Goal: Information Seeking & Learning: Stay updated

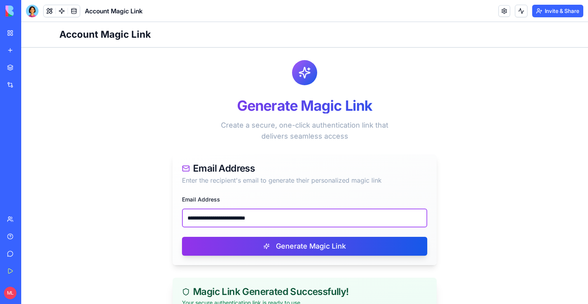
click at [215, 213] on input "**********" at bounding box center [304, 218] width 245 height 19
paste input "email"
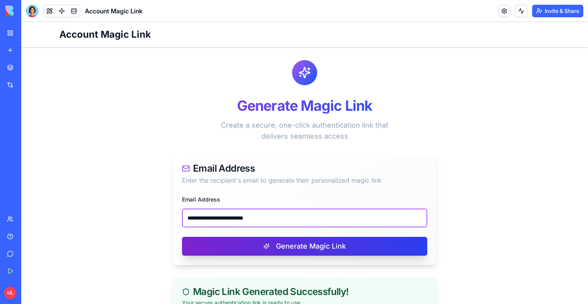
type input "**********"
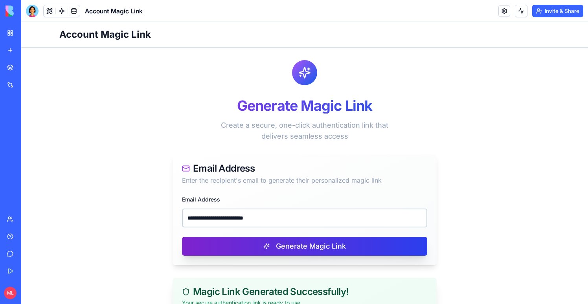
click at [242, 248] on button "Generate Magic Link" at bounding box center [304, 246] width 245 height 19
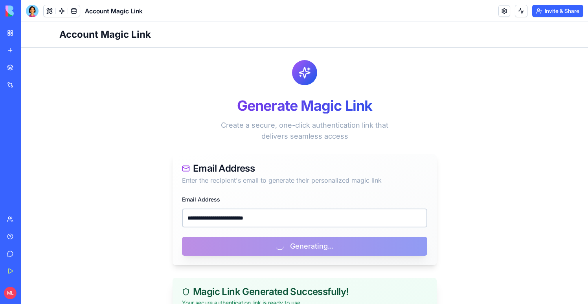
scroll to position [126, 0]
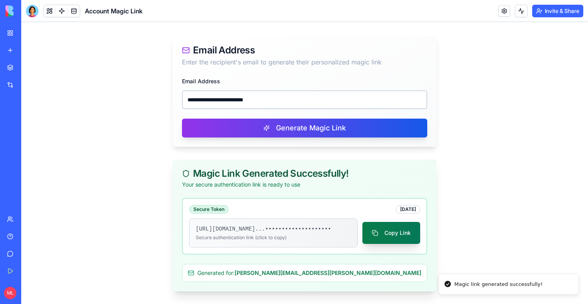
click at [376, 232] on button "Copy Link" at bounding box center [391, 233] width 58 height 22
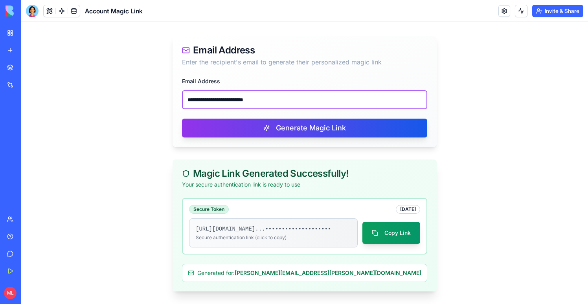
click at [242, 96] on input "**********" at bounding box center [304, 99] width 245 height 19
paste input "email"
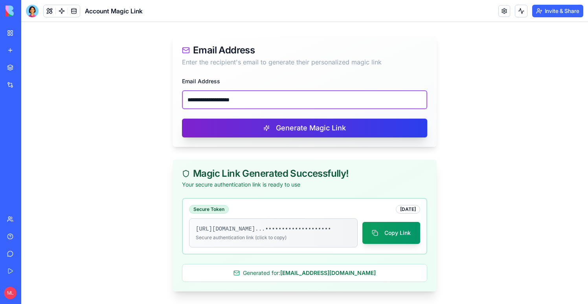
type input "**********"
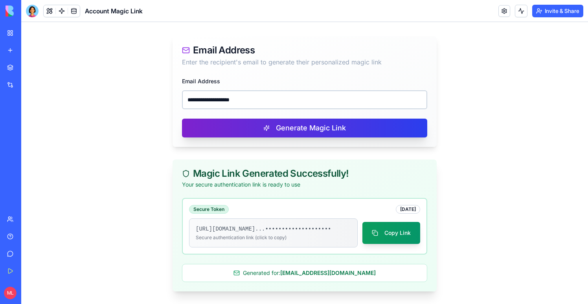
click at [241, 119] on button "Generate Magic Link" at bounding box center [304, 128] width 245 height 19
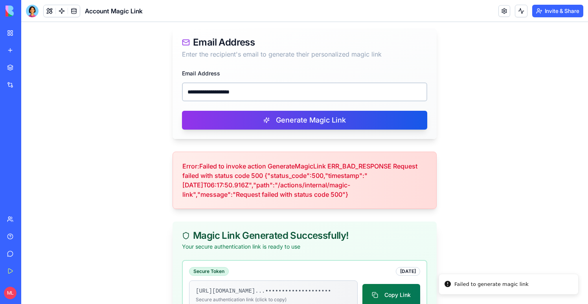
click at [380, 292] on button "Copy Link" at bounding box center [391, 295] width 58 height 22
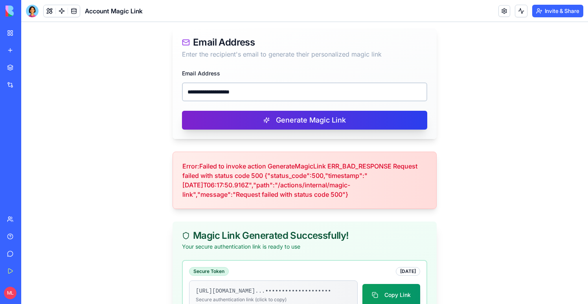
click at [240, 112] on button "Generate Magic Link" at bounding box center [304, 120] width 245 height 19
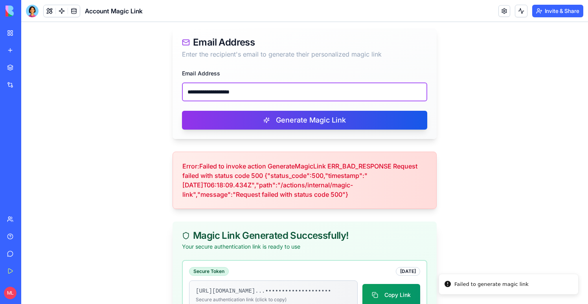
click at [265, 94] on input "**********" at bounding box center [304, 91] width 245 height 19
drag, startPoint x: 265, startPoint y: 94, endPoint x: 162, endPoint y: 93, distance: 103.3
click at [162, 93] on main "**********" at bounding box center [304, 143] width 503 height 445
click at [238, 91] on input "**********" at bounding box center [304, 91] width 245 height 19
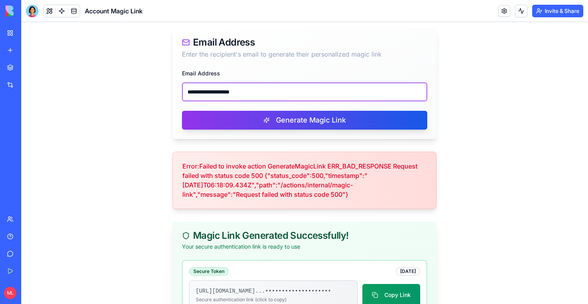
click at [238, 91] on input "**********" at bounding box center [304, 91] width 245 height 19
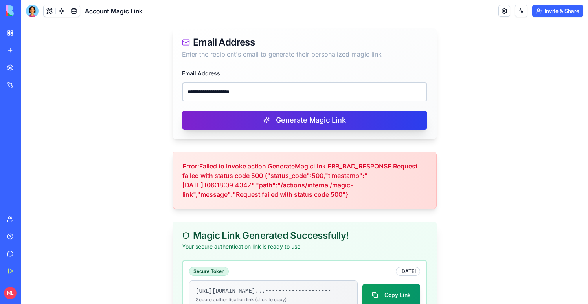
click at [249, 126] on button "Generate Magic Link" at bounding box center [304, 120] width 245 height 19
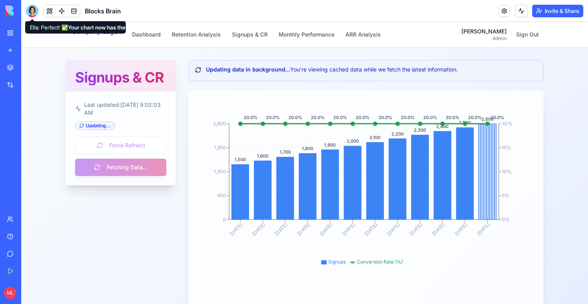
click at [33, 9] on div at bounding box center [32, 11] width 13 height 13
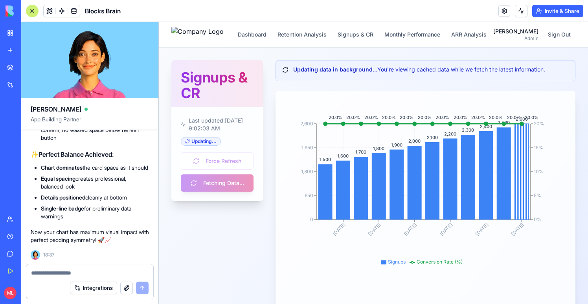
scroll to position [22008, 0]
click at [72, 16] on body "BETA My Workspace New app Marketplace Integrations Recent HubSpot Lead Intellig…" at bounding box center [294, 152] width 588 height 304
click at [73, 13] on link at bounding box center [74, 11] width 12 height 12
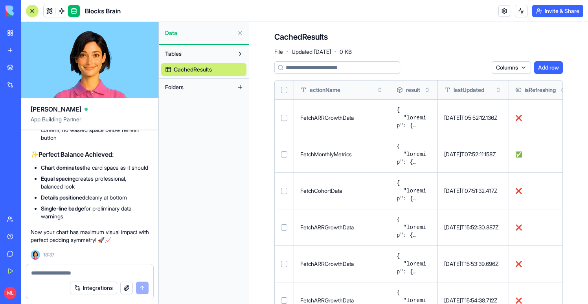
click at [0, 0] on button at bounding box center [0, 0] width 0 height 0
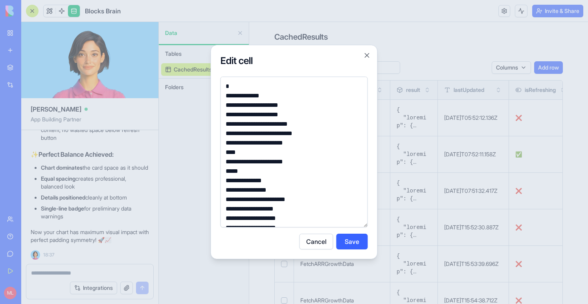
click at [433, 128] on div at bounding box center [294, 152] width 588 height 304
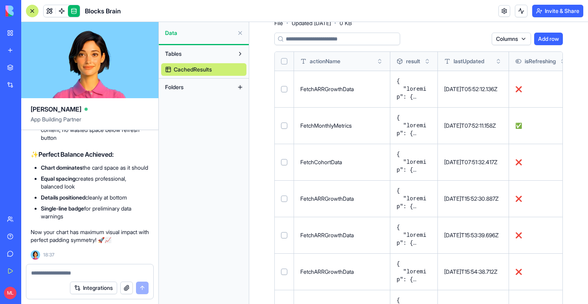
scroll to position [30, 0]
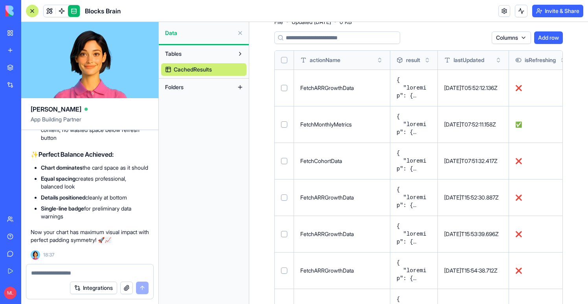
click at [0, 0] on button at bounding box center [0, 0] width 0 height 0
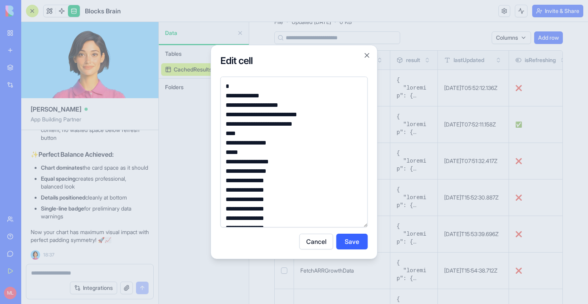
click at [433, 152] on div at bounding box center [294, 152] width 588 height 304
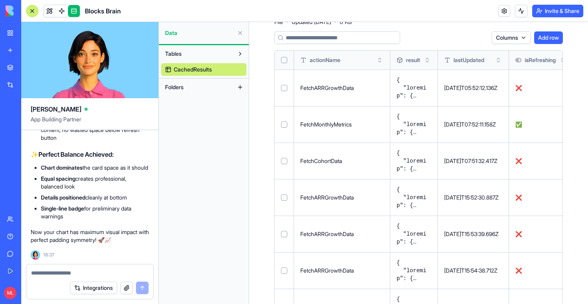
click at [0, 0] on button at bounding box center [0, 0] width 0 height 0
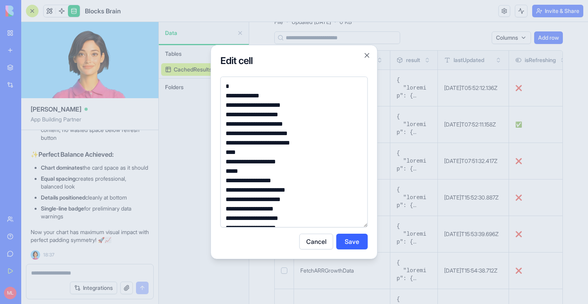
click at [184, 110] on div at bounding box center [294, 152] width 588 height 304
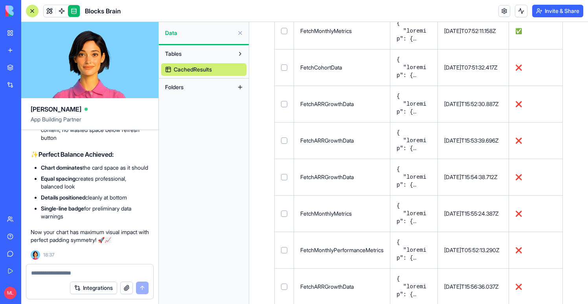
scroll to position [124, 0]
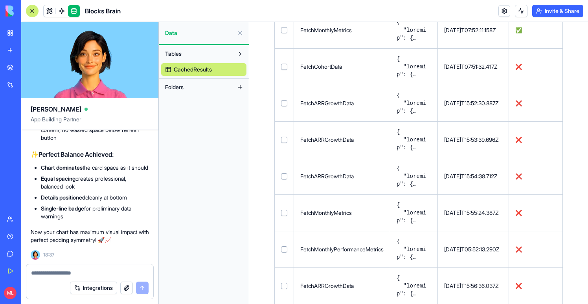
click at [0, 0] on button at bounding box center [0, 0] width 0 height 0
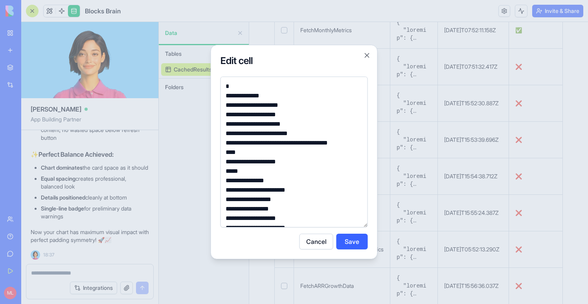
click at [430, 213] on div at bounding box center [294, 152] width 588 height 304
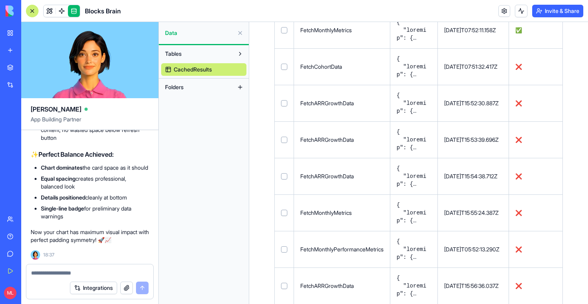
click at [0, 0] on button at bounding box center [0, 0] width 0 height 0
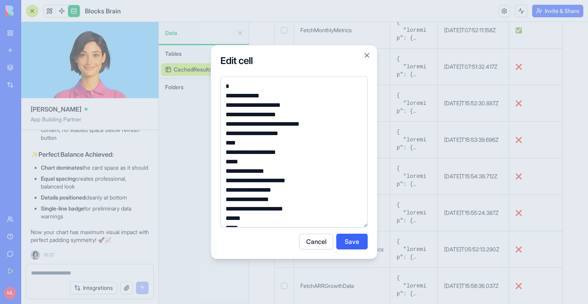
click at [431, 245] on div at bounding box center [294, 152] width 588 height 304
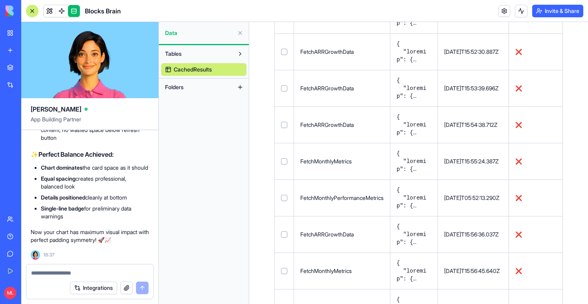
scroll to position [178, 0]
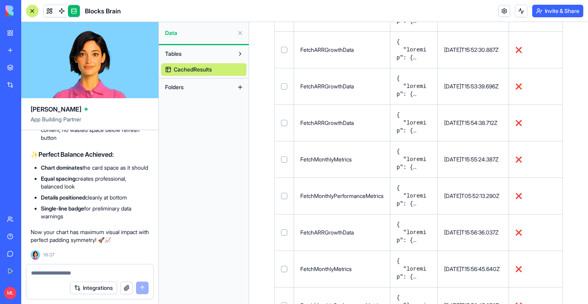
click at [0, 0] on button at bounding box center [0, 0] width 0 height 0
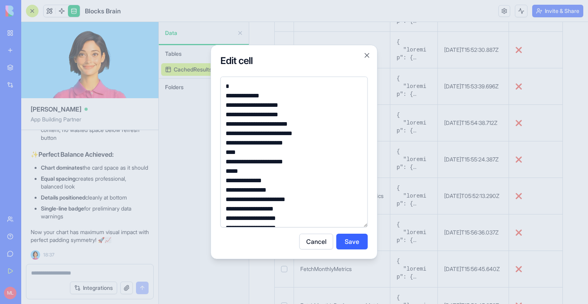
click at [434, 225] on div at bounding box center [294, 152] width 588 height 304
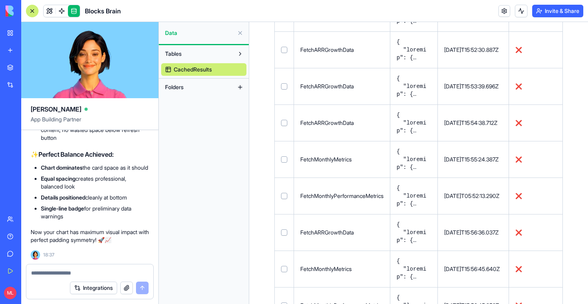
click at [0, 0] on button at bounding box center [0, 0] width 0 height 0
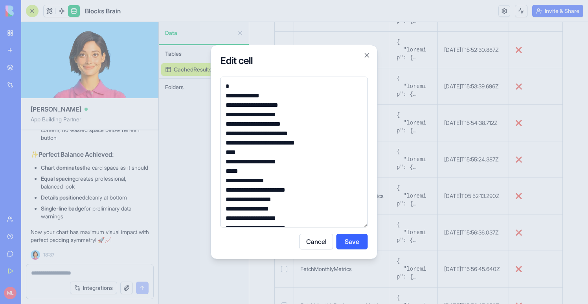
click at [449, 267] on div at bounding box center [294, 152] width 588 height 304
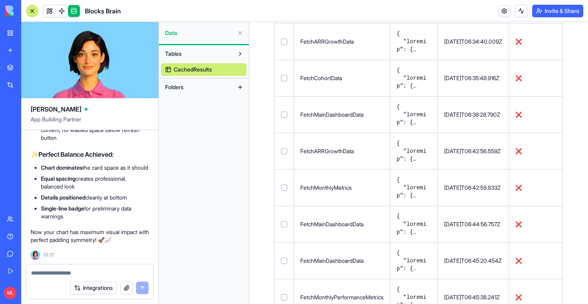
scroll to position [6314, 0]
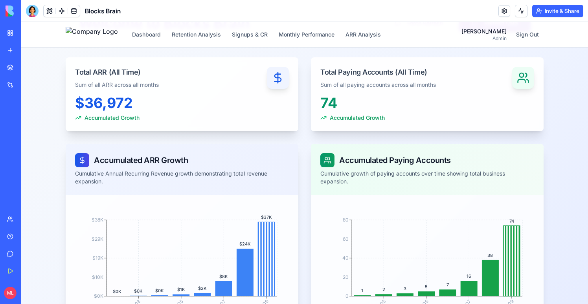
scroll to position [56, 0]
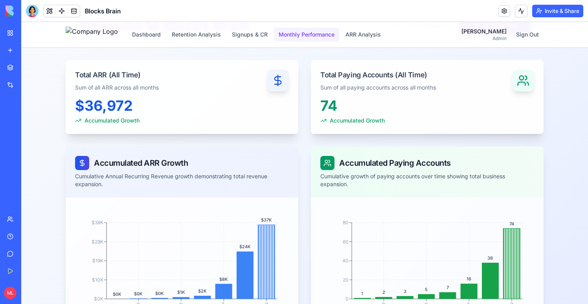
click at [311, 37] on button "Monthly Performance" at bounding box center [306, 34] width 65 height 14
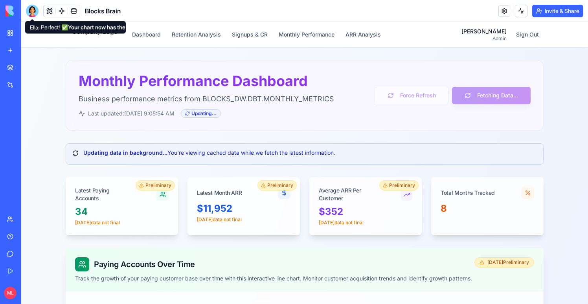
click at [31, 11] on div at bounding box center [32, 11] width 13 height 13
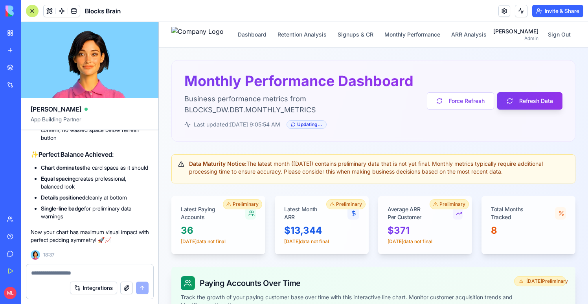
click at [55, 274] on textarea at bounding box center [89, 273] width 117 height 8
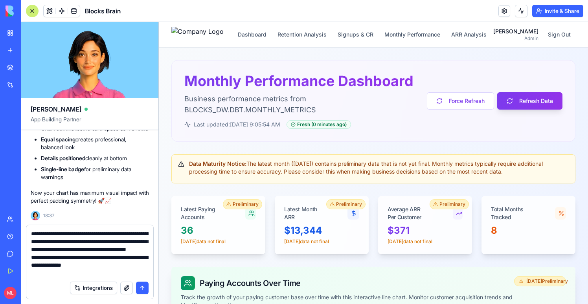
type textarea "**********"
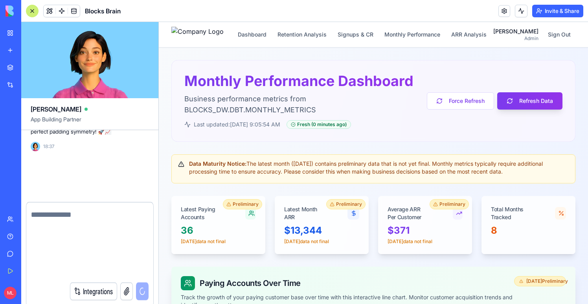
scroll to position [22353, 0]
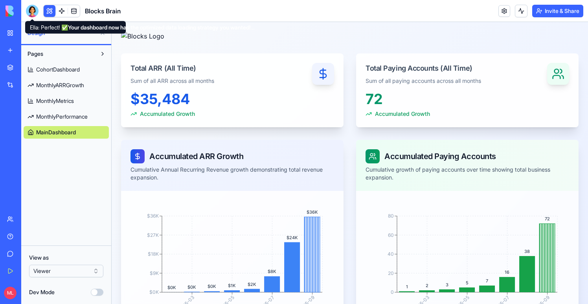
click at [31, 9] on div at bounding box center [32, 11] width 13 height 13
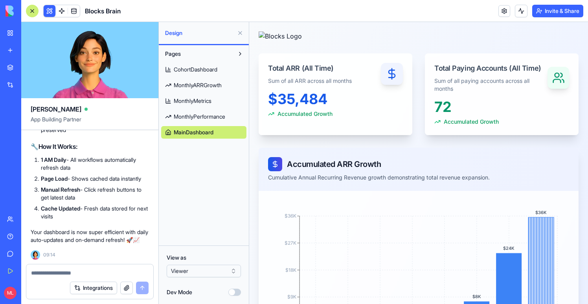
scroll to position [22934, 0]
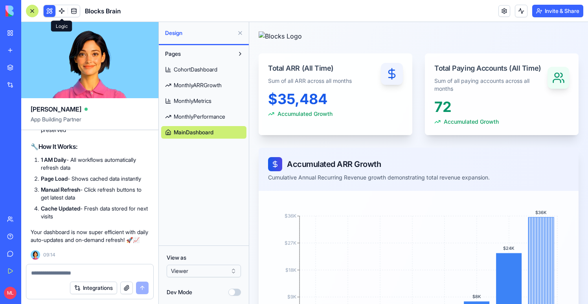
click at [62, 11] on span at bounding box center [62, 11] width 22 height 22
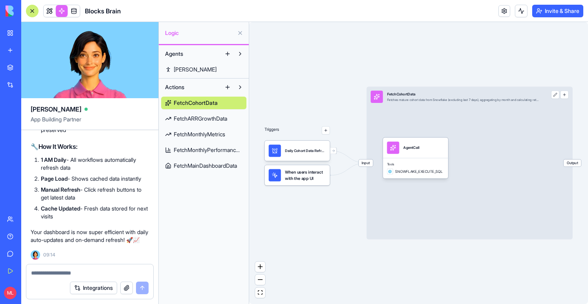
click at [200, 118] on span "FetchARRGrowthData" at bounding box center [200, 119] width 53 height 8
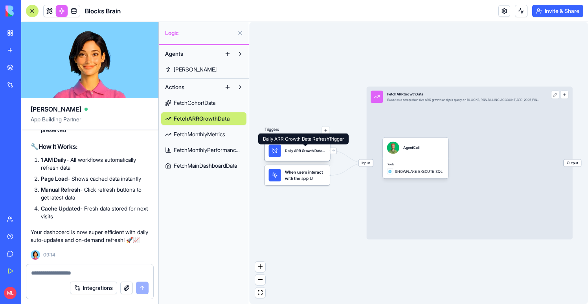
click at [318, 151] on div "Daily ARR Growth Data RefreshTrigger" at bounding box center [305, 150] width 41 height 5
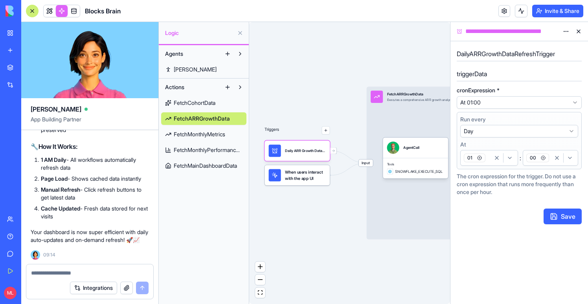
click at [203, 136] on span "FetchMonthlyMetrics" at bounding box center [199, 134] width 51 height 8
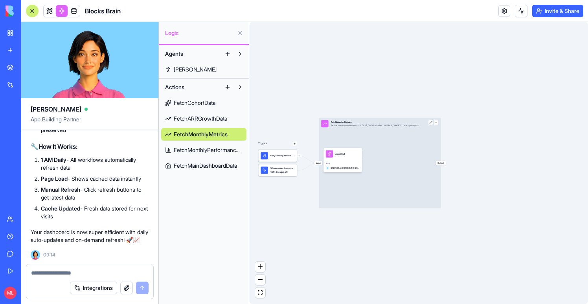
click at [203, 151] on span "FetchMonthlyPerformanceMetrics" at bounding box center [208, 150] width 69 height 8
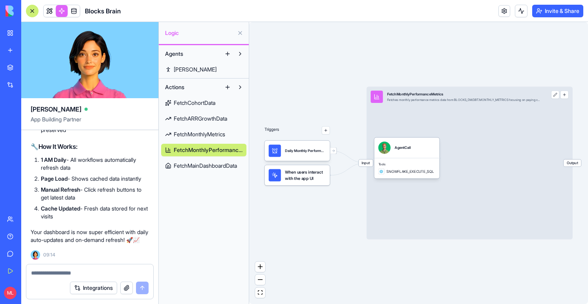
click at [203, 160] on link "FetchMainDashboardData" at bounding box center [203, 165] width 85 height 13
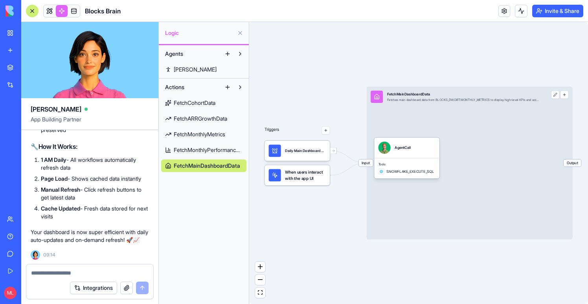
click at [204, 163] on span "FetchMainDashboardData" at bounding box center [207, 166] width 66 height 8
click at [73, 10] on span at bounding box center [74, 11] width 22 height 22
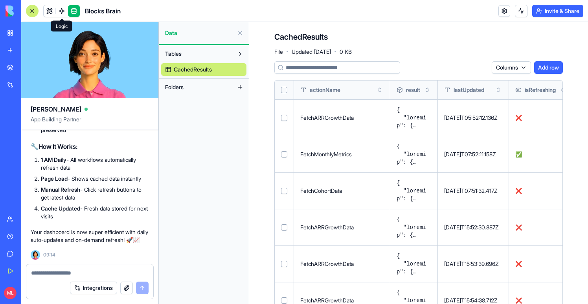
click at [53, 10] on link at bounding box center [50, 11] width 12 height 12
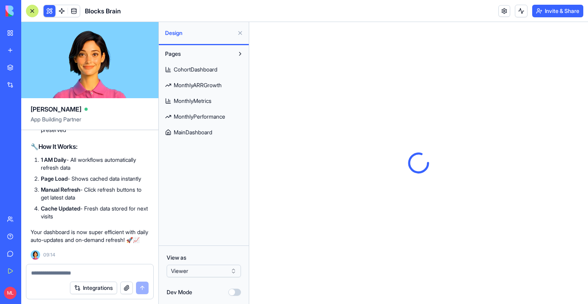
click at [34, 13] on div at bounding box center [32, 11] width 13 height 13
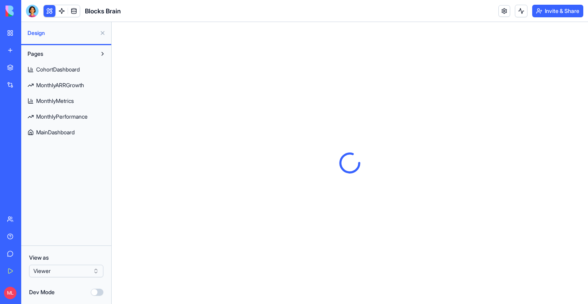
click at [104, 32] on button at bounding box center [102, 33] width 13 height 13
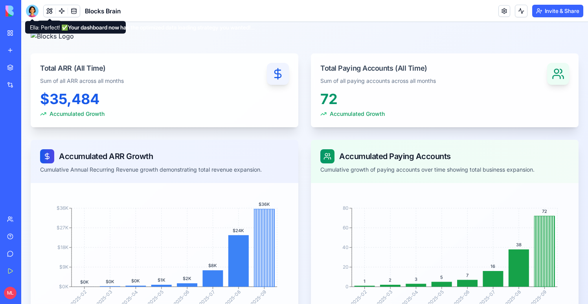
click at [30, 9] on div at bounding box center [32, 11] width 13 height 13
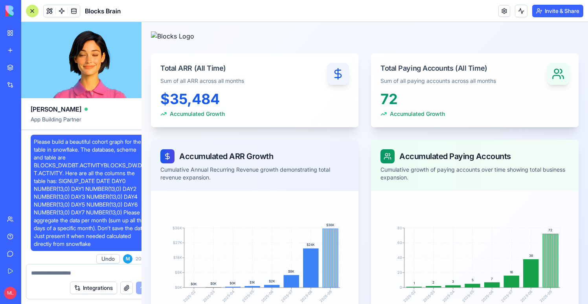
scroll to position [22934, 0]
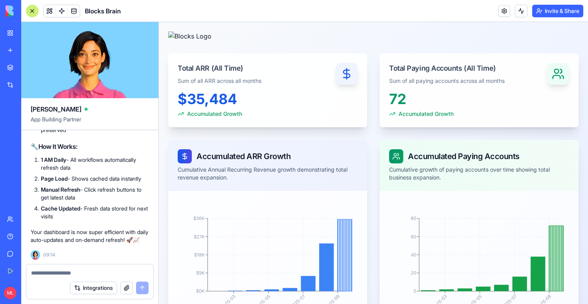
click at [31, 10] on div at bounding box center [32, 11] width 13 height 13
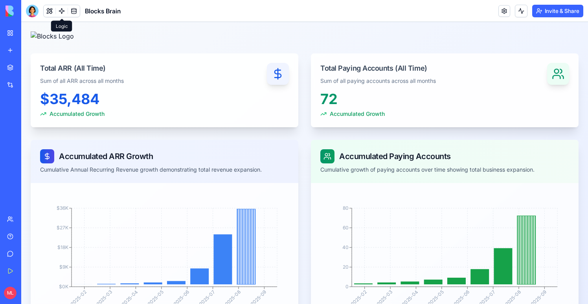
drag, startPoint x: 53, startPoint y: 10, endPoint x: 0, endPoint y: 29, distance: 55.5
click at [53, 10] on button at bounding box center [50, 11] width 12 height 12
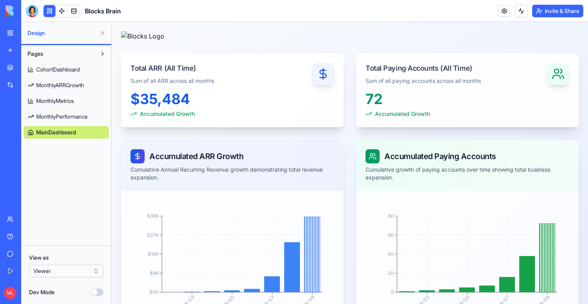
click at [54, 272] on html "BETA My Workspace New app Marketplace Integrations Recent Performance Review Sy…" at bounding box center [294, 152] width 588 height 304
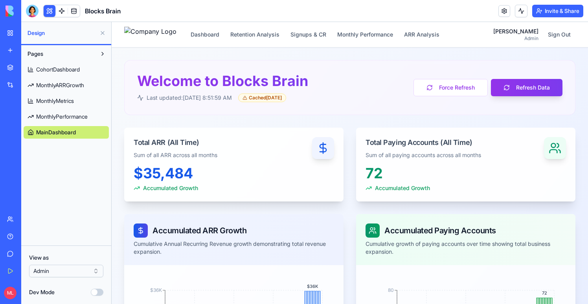
click at [106, 33] on button at bounding box center [102, 33] width 13 height 13
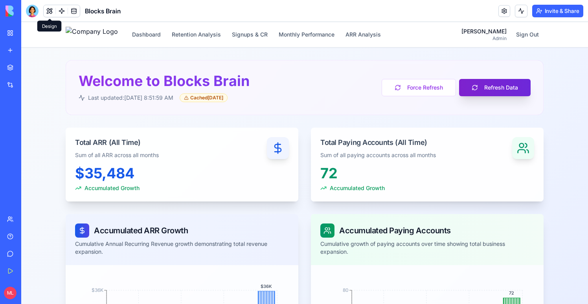
click at [482, 90] on button "Refresh Data" at bounding box center [494, 87] width 71 height 17
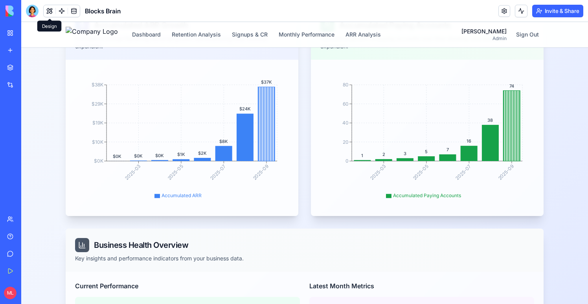
scroll to position [0, 0]
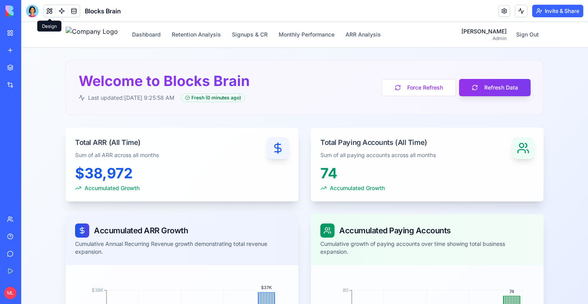
click at [80, 11] on div "Blocks Brain" at bounding box center [73, 11] width 95 height 13
click at [77, 15] on link at bounding box center [74, 11] width 12 height 12
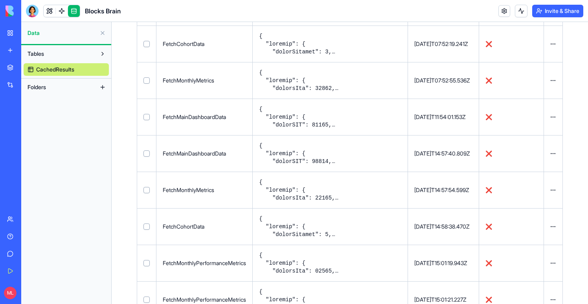
scroll to position [6387, 0]
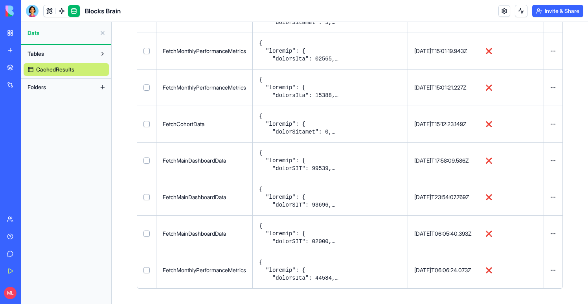
click at [519, 8] on button at bounding box center [521, 11] width 13 height 13
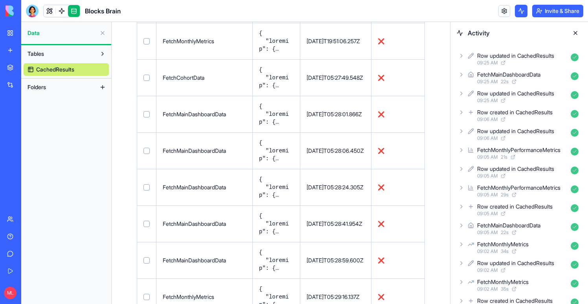
click at [466, 54] on div "Row updated in CachedResults 09:25 AM" at bounding box center [518, 58] width 125 height 17
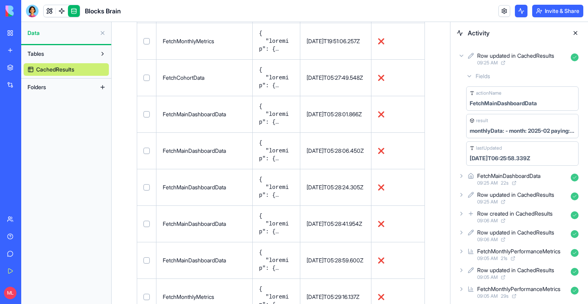
click at [97, 211] on div "Tables CachedResults Folders" at bounding box center [66, 174] width 90 height 259
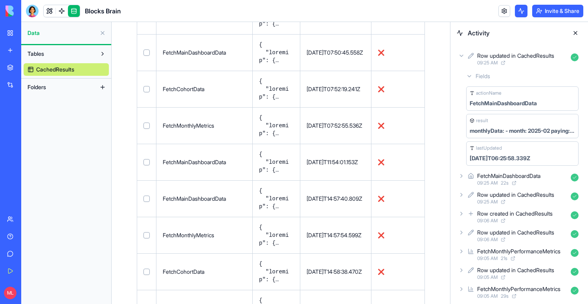
scroll to position [6387, 0]
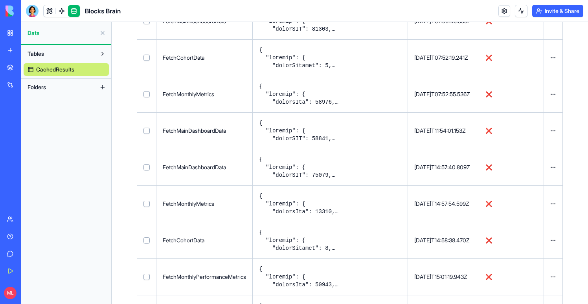
scroll to position [6387, 0]
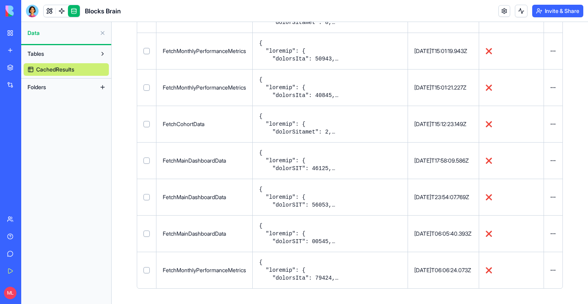
click at [526, 5] on div "Invite & Share" at bounding box center [540, 11] width 85 height 13
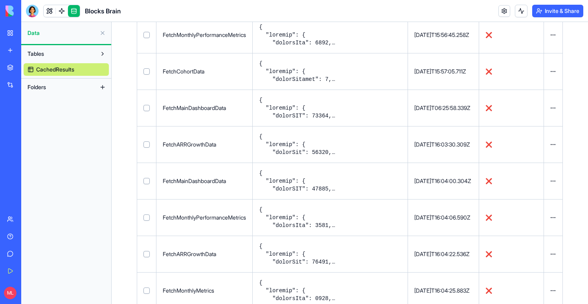
scroll to position [451, 0]
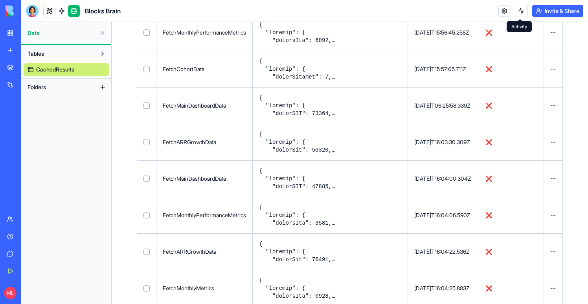
click at [517, 14] on button at bounding box center [521, 11] width 13 height 13
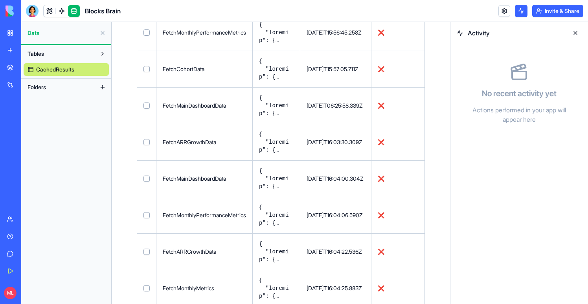
click at [576, 34] on button at bounding box center [575, 33] width 13 height 13
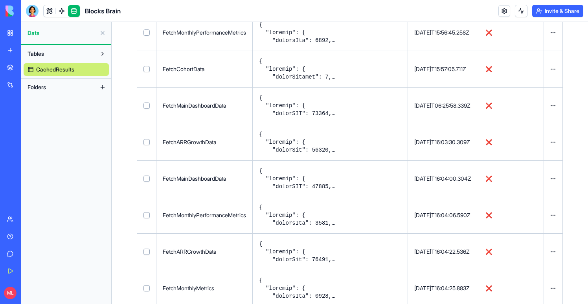
click at [0, 0] on button at bounding box center [0, 0] width 0 height 0
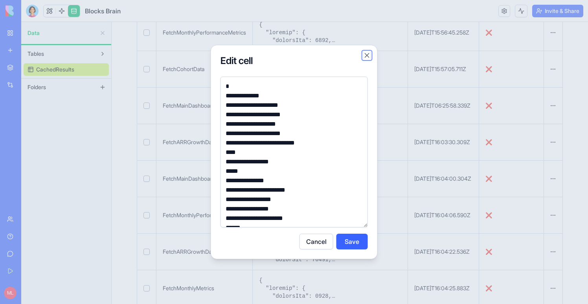
click at [366, 55] on button "Close" at bounding box center [367, 55] width 8 height 8
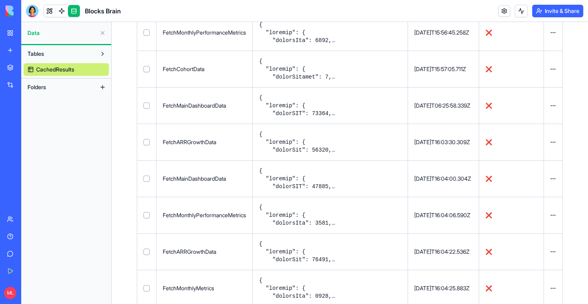
scroll to position [0, 0]
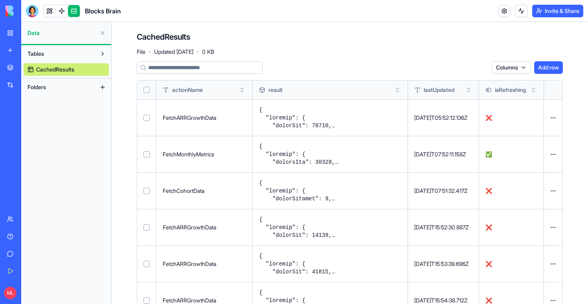
click at [146, 88] on button "Select all" at bounding box center [146, 90] width 6 height 6
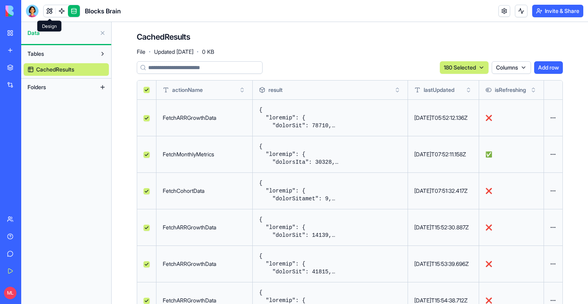
click at [51, 9] on link at bounding box center [50, 11] width 12 height 12
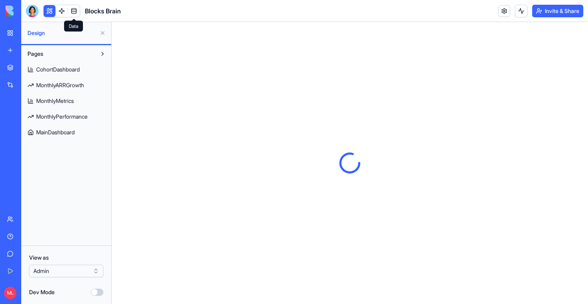
click at [62, 138] on link "MainDashboard" at bounding box center [66, 132] width 85 height 13
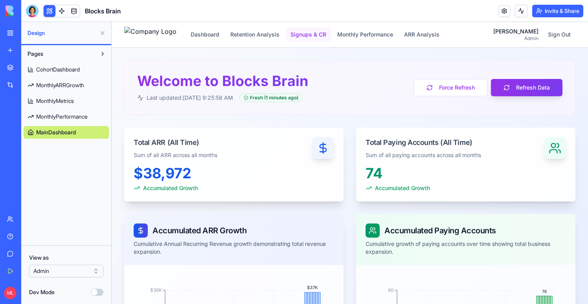
click at [325, 32] on button "Signups & CR" at bounding box center [308, 34] width 45 height 14
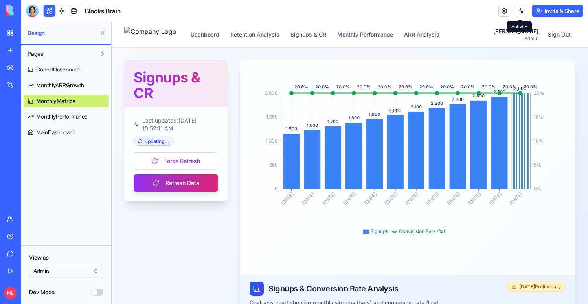
click at [515, 11] on button at bounding box center [521, 11] width 13 height 13
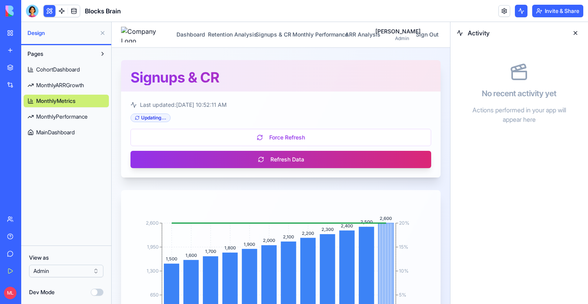
click at [515, 11] on button at bounding box center [521, 11] width 13 height 13
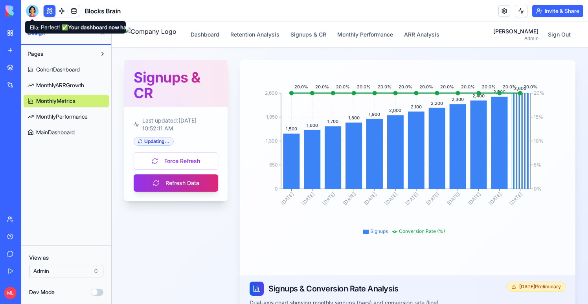
click at [34, 10] on div at bounding box center [32, 11] width 13 height 13
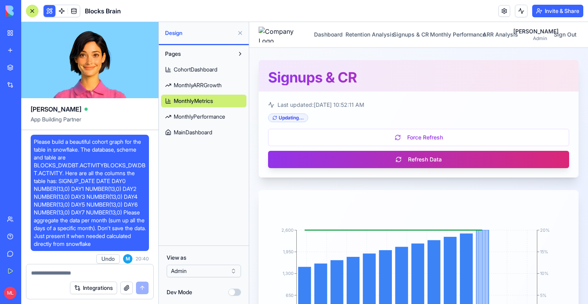
scroll to position [22934, 0]
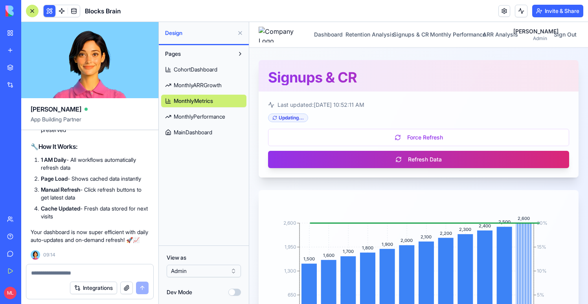
click at [49, 271] on textarea at bounding box center [89, 273] width 117 height 8
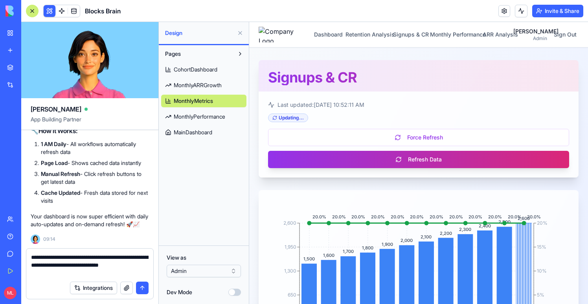
type textarea "**********"
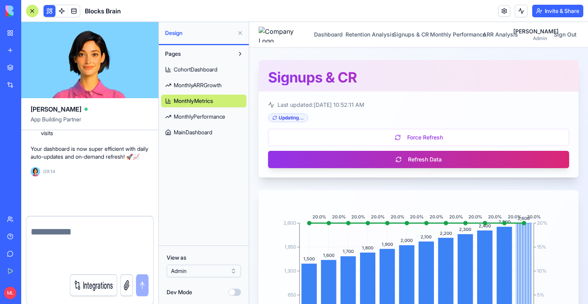
scroll to position [23002, 0]
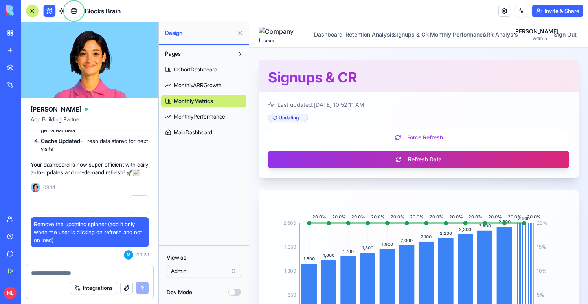
click at [30, 12] on div at bounding box center [32, 11] width 13 height 13
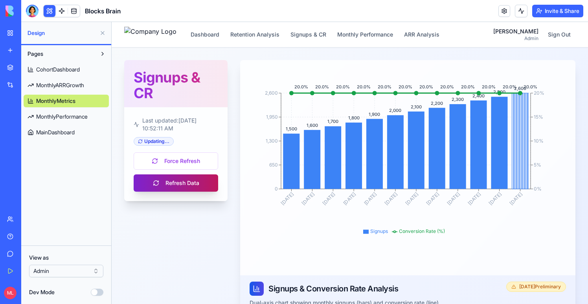
click at [169, 183] on button "Refresh Data" at bounding box center [176, 182] width 84 height 17
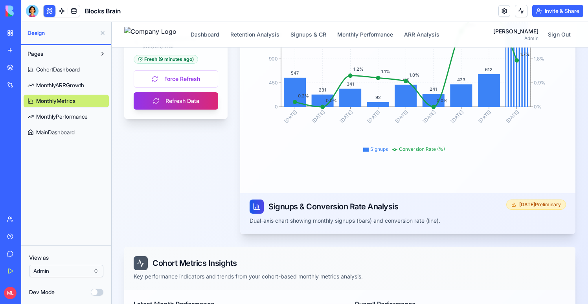
scroll to position [0, 0]
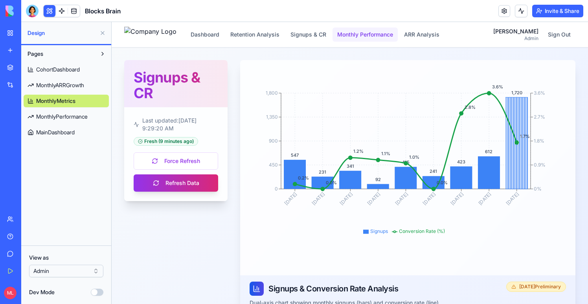
click at [379, 33] on button "Monthly Performance" at bounding box center [364, 34] width 65 height 14
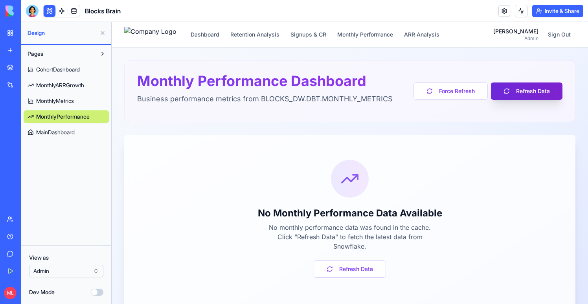
click at [519, 92] on button "Refresh Data" at bounding box center [526, 90] width 71 height 17
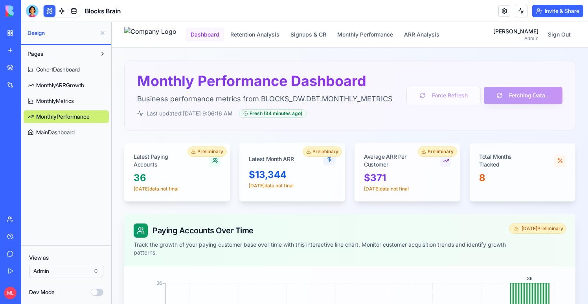
click at [223, 33] on button "Dashboard" at bounding box center [205, 34] width 38 height 14
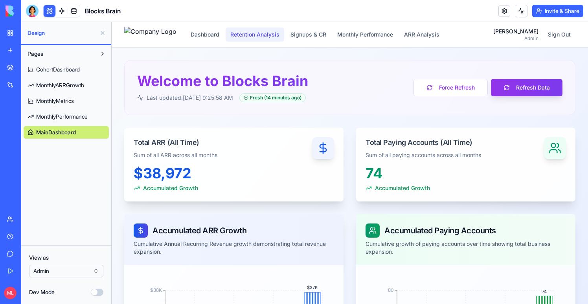
click at [264, 33] on button "Retention Analysis" at bounding box center [254, 34] width 59 height 14
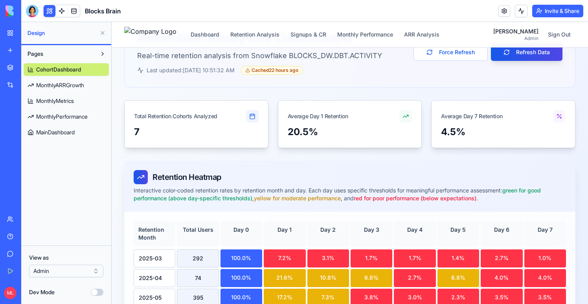
scroll to position [35, 0]
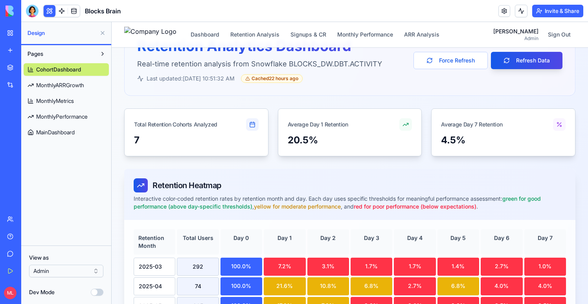
click at [465, 71] on div "Retention Analytics Dashboard Real-time retention analysis from Snowflake BLOCK…" at bounding box center [349, 60] width 425 height 45
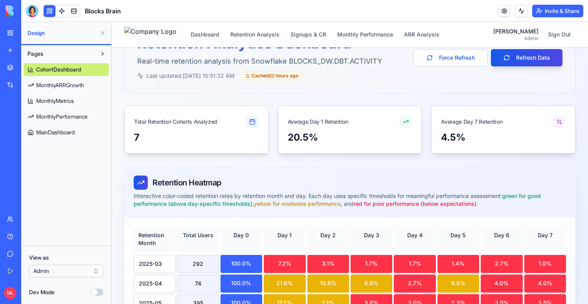
scroll to position [16, 0]
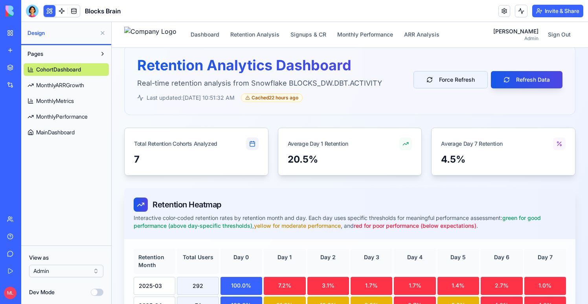
click at [462, 83] on button "Force Refresh" at bounding box center [450, 79] width 74 height 17
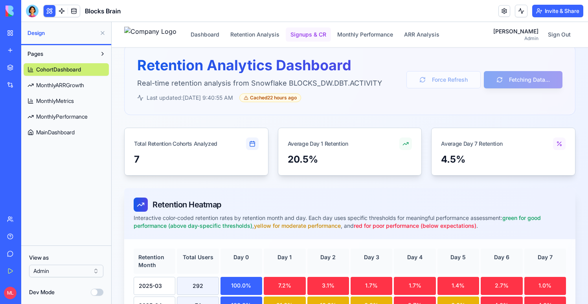
click at [317, 31] on button "Signups & CR" at bounding box center [308, 34] width 45 height 14
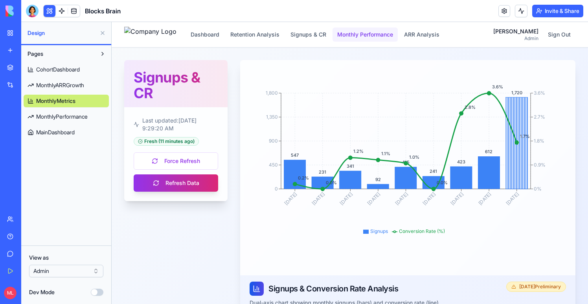
click at [375, 32] on button "Monthly Performance" at bounding box center [364, 34] width 65 height 14
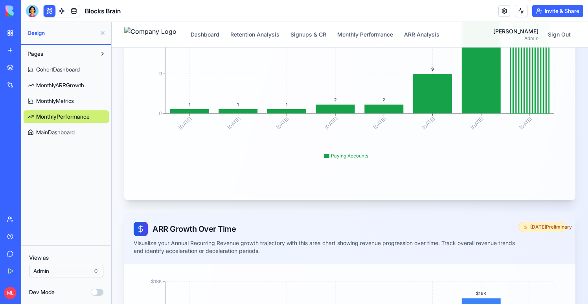
scroll to position [5, 0]
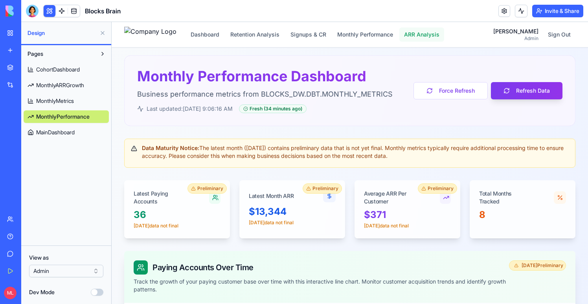
click at [431, 35] on button "ARR Analysis" at bounding box center [421, 34] width 45 height 14
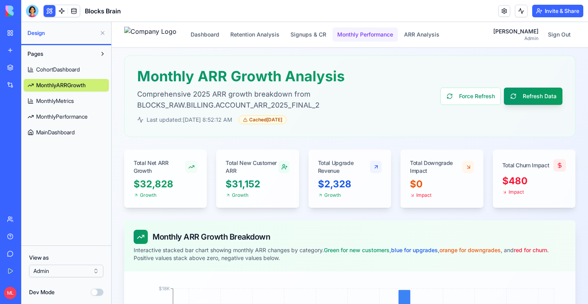
click at [356, 35] on button "Monthly Performance" at bounding box center [364, 34] width 65 height 14
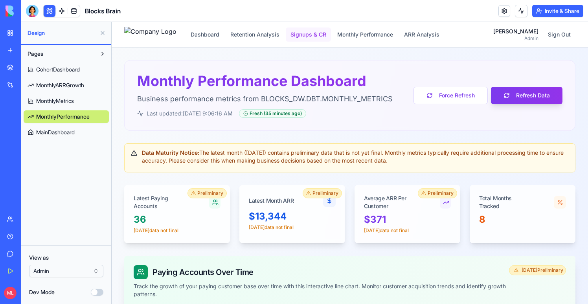
click at [324, 37] on button "Signups & CR" at bounding box center [308, 34] width 45 height 14
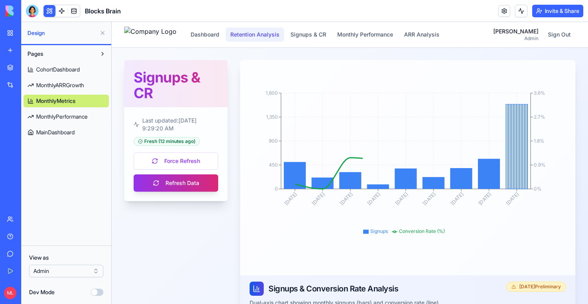
click at [273, 35] on button "Retention Analysis" at bounding box center [254, 34] width 59 height 14
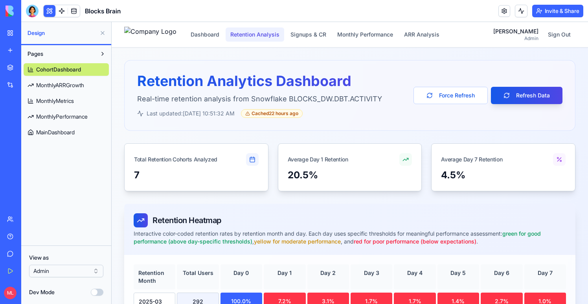
click at [260, 27] on button "Retention Analysis" at bounding box center [254, 34] width 59 height 14
click at [224, 31] on button "Dashboard" at bounding box center [205, 34] width 38 height 14
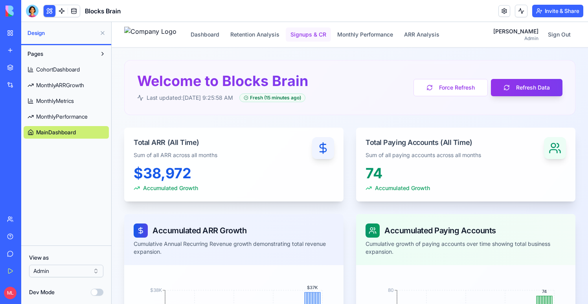
click at [305, 38] on button "Signups & CR" at bounding box center [308, 34] width 45 height 14
